Goal: Task Accomplishment & Management: Complete application form

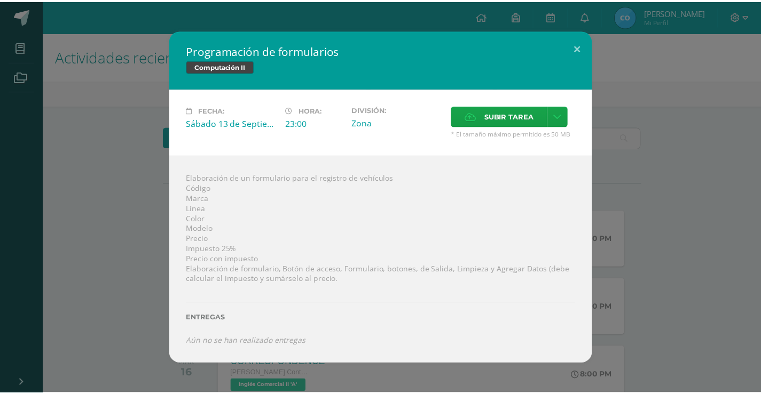
scroll to position [107, 0]
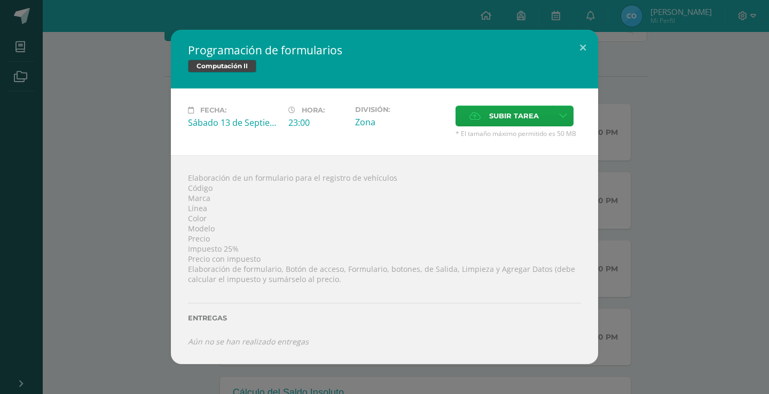
click at [611, 90] on div "Programación de formularios Computación II Fecha: Sábado 13 de Septiembre Hora:…" at bounding box center [384, 197] width 760 height 335
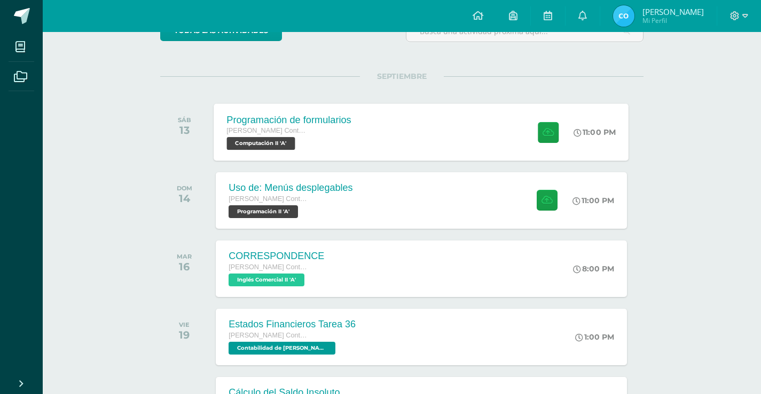
click at [505, 137] on div "Programación de formularios Quinto Perito Contador con Orientación en Computaci…" at bounding box center [421, 132] width 415 height 57
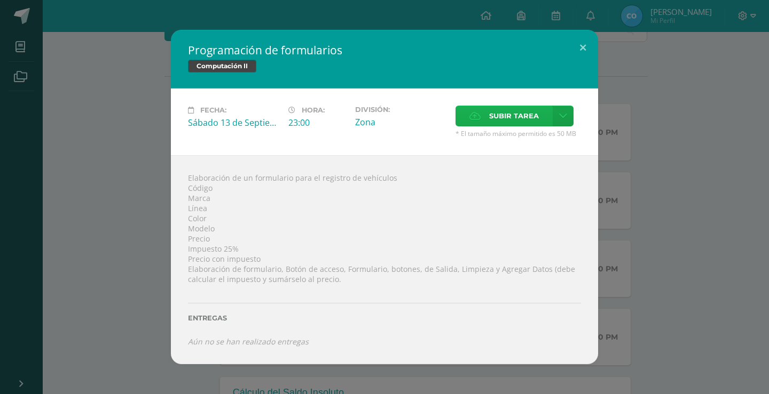
click at [511, 119] on span "Subir tarea" at bounding box center [514, 116] width 50 height 20
click at [0, 0] on input "Subir tarea" at bounding box center [0, 0] width 0 height 0
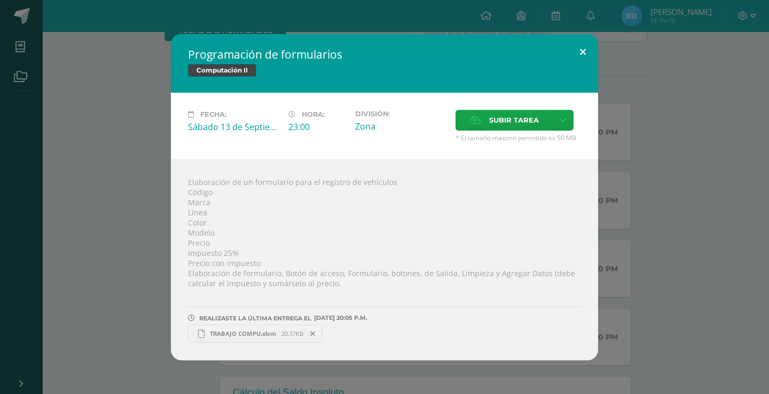
click at [590, 52] on button at bounding box center [582, 52] width 30 height 36
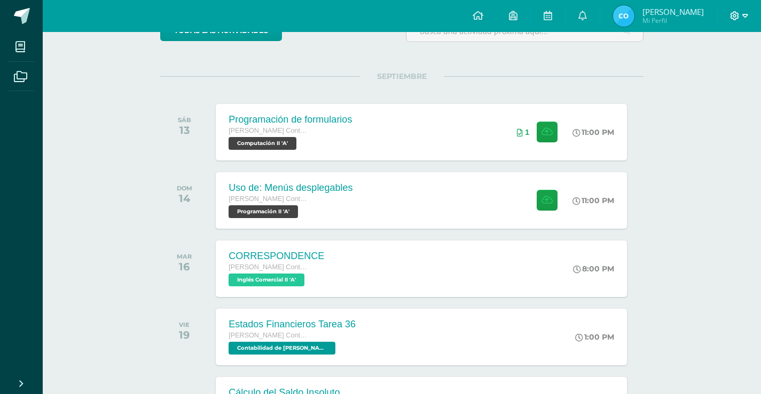
click at [737, 13] on icon at bounding box center [734, 15] width 9 height 9
click at [717, 74] on span "Cerrar sesión" at bounding box center [711, 73] width 48 height 10
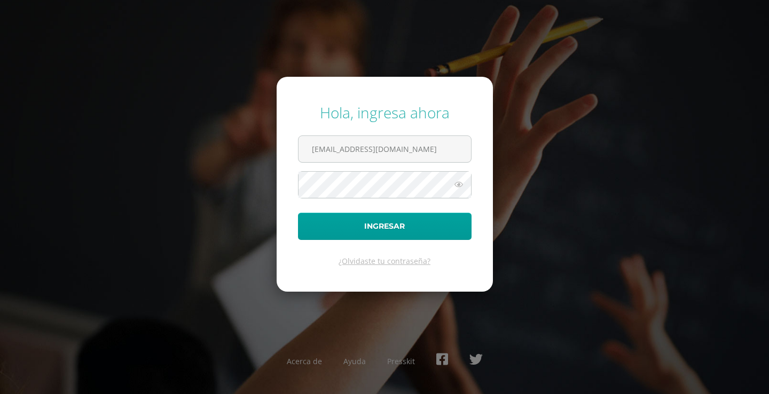
click at [592, 207] on div "Hola, ingresa ahora [EMAIL_ADDRESS][DOMAIN_NAME] Ingresar ¿Olvidaste tu contras…" at bounding box center [384, 197] width 688 height 206
click at [419, 157] on input "[EMAIL_ADDRESS][DOMAIN_NAME]" at bounding box center [384, 149] width 172 height 26
type input "[EMAIL_ADDRESS][DOMAIN_NAME]"
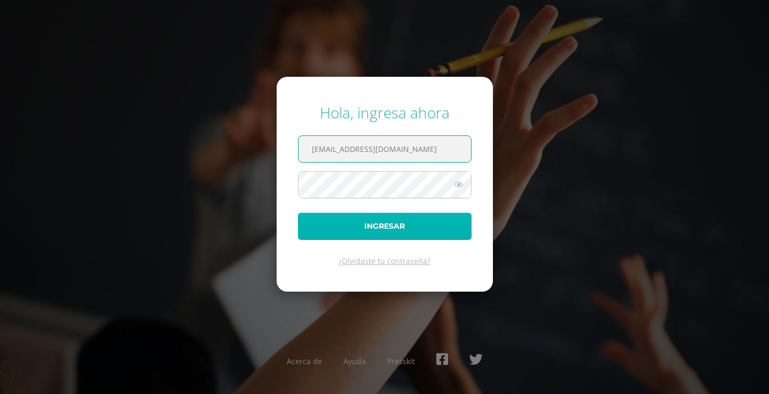
click at [409, 222] on button "Ingresar" at bounding box center [384, 226] width 173 height 27
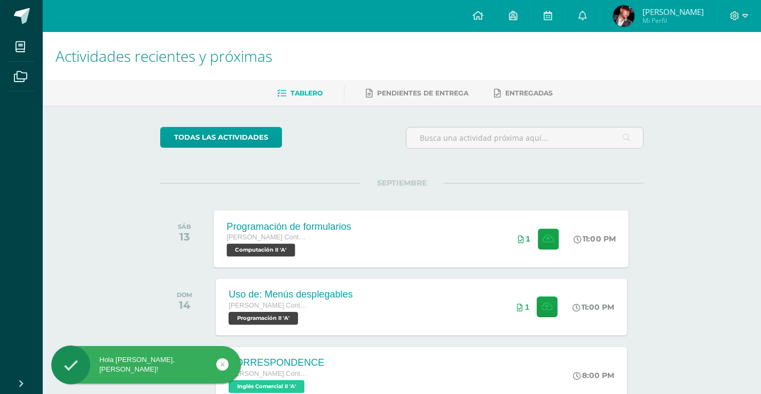
click at [363, 229] on div "Programación de formularios Quinto Perito Contador con Orientación en Computaci…" at bounding box center [289, 238] width 150 height 57
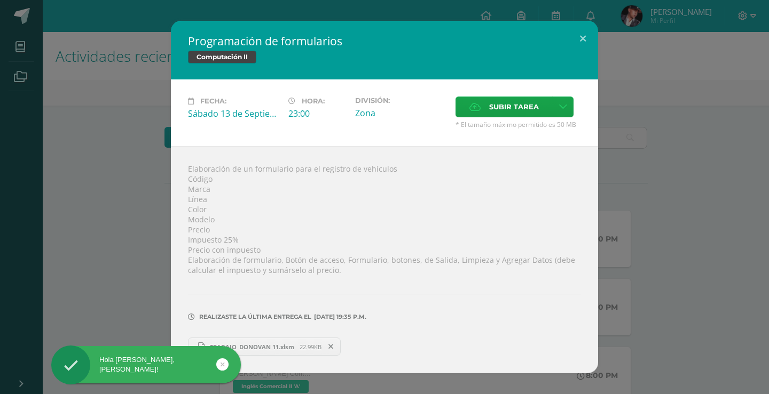
click at [289, 347] on span "TRABAJO_DONOVAN 11.xlsm" at bounding box center [251, 347] width 95 height 8
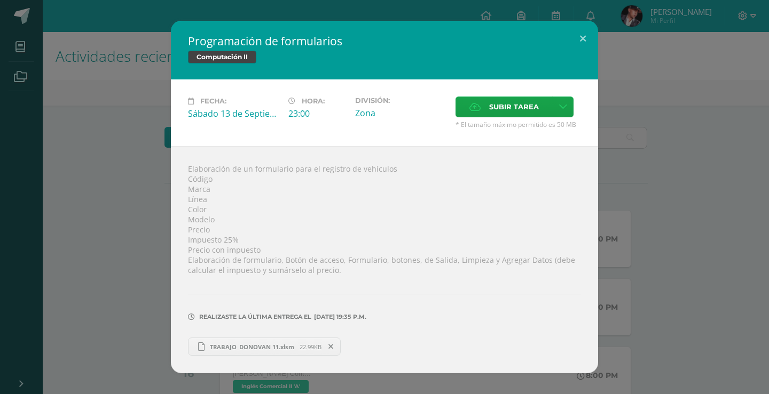
click at [732, 104] on div "Programación de formularios Computación II Fecha: Sábado 13 de Septiembre Hora:…" at bounding box center [384, 197] width 760 height 353
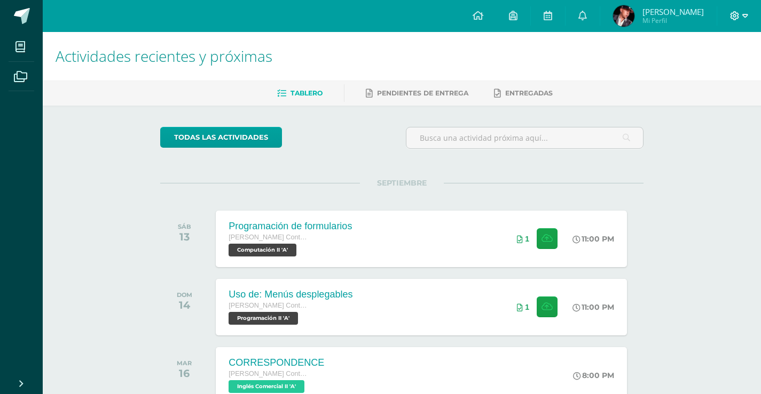
click at [740, 14] on span at bounding box center [739, 16] width 18 height 12
click at [722, 75] on span "Cerrar sesión" at bounding box center [711, 73] width 48 height 10
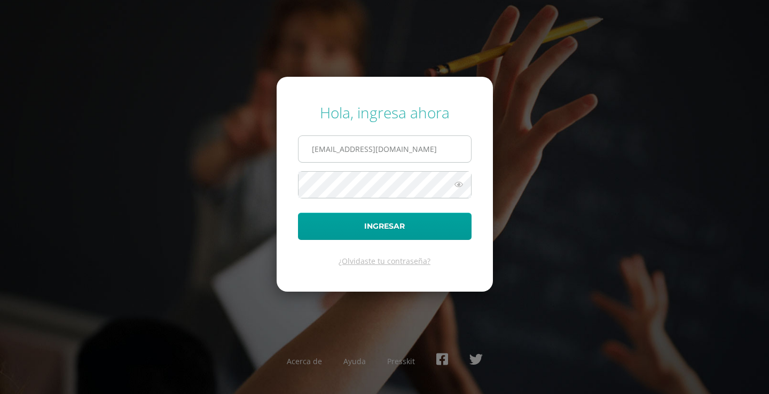
click at [421, 158] on input "[EMAIL_ADDRESS][DOMAIN_NAME]" at bounding box center [384, 149] width 172 height 26
click at [403, 150] on input "254@laestrella.edu.gt" at bounding box center [384, 149] width 172 height 26
type input "380@laestrella.edu.gt"
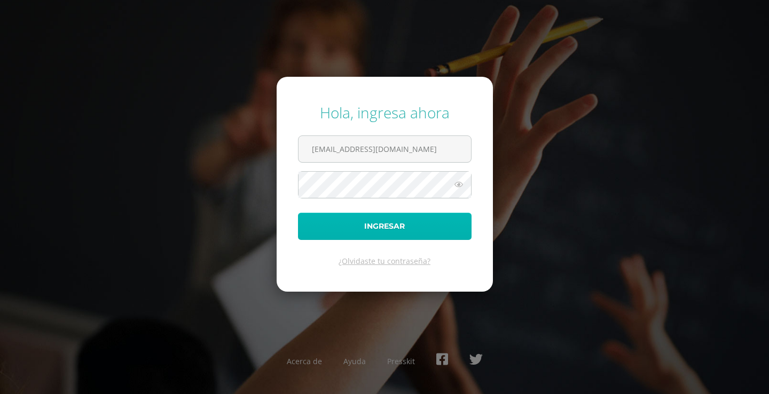
click at [392, 226] on button "Ingresar" at bounding box center [384, 226] width 173 height 27
